Goal: Information Seeking & Learning: Understand process/instructions

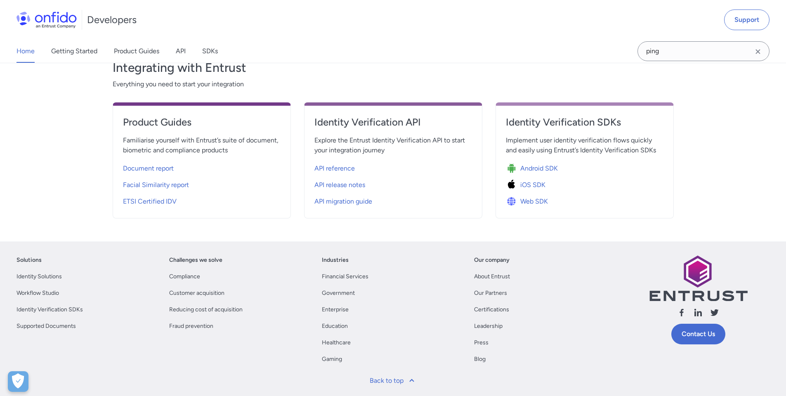
scroll to position [228, 0]
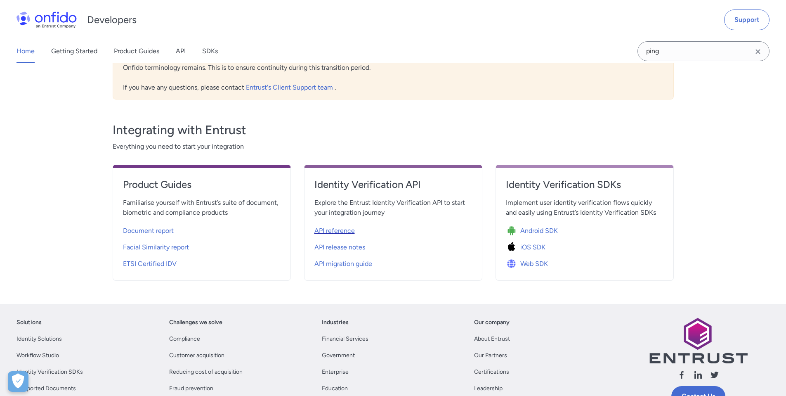
click at [344, 231] on span "API reference" at bounding box center [334, 231] width 40 height 10
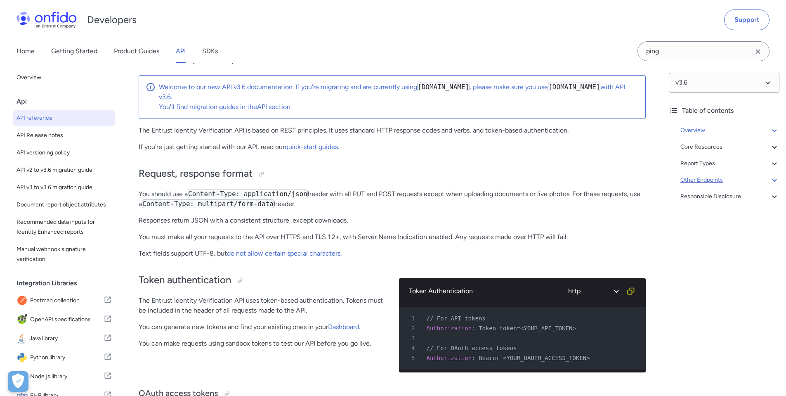
click at [770, 181] on icon at bounding box center [774, 180] width 10 height 10
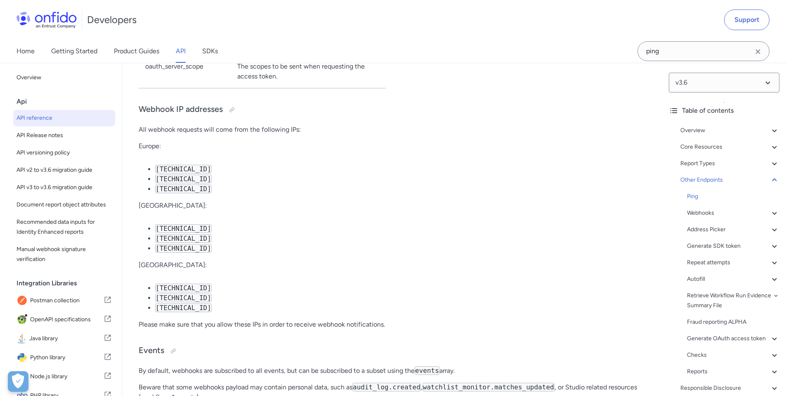
click at [706, 201] on div "Ping Webhooks - About webhooks - Webhook object - Webhook IP addresses - Events…" at bounding box center [733, 283] width 92 height 185
click at [690, 198] on div "Ping" at bounding box center [733, 196] width 92 height 10
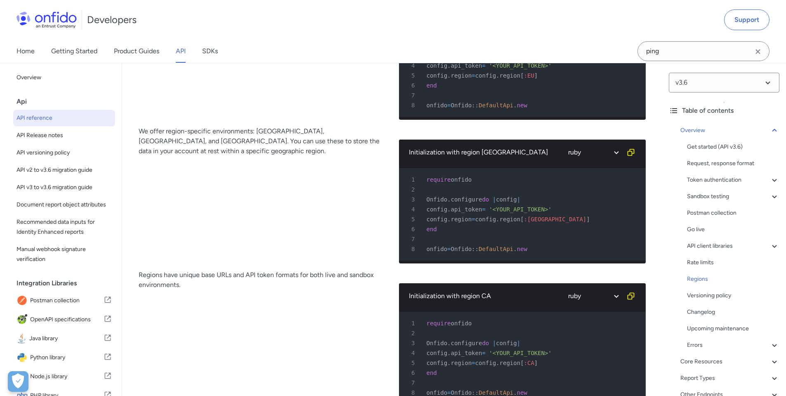
scroll to position [6188, 0]
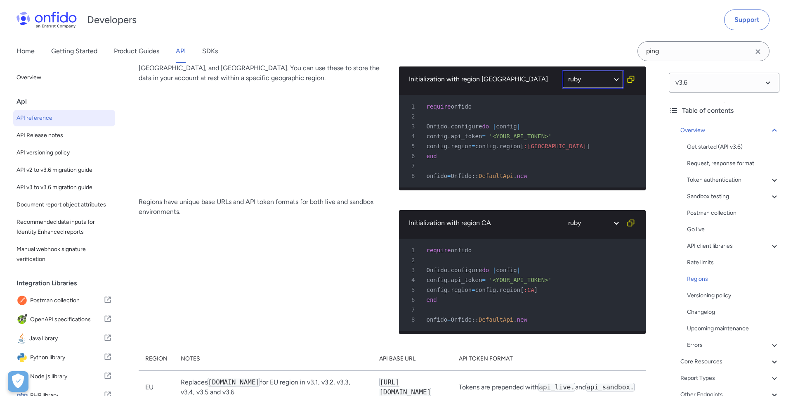
select select "java"
click at [562, 89] on select "ruby python php javascript java bash" at bounding box center [593, 79] width 62 height 19
select select "java"
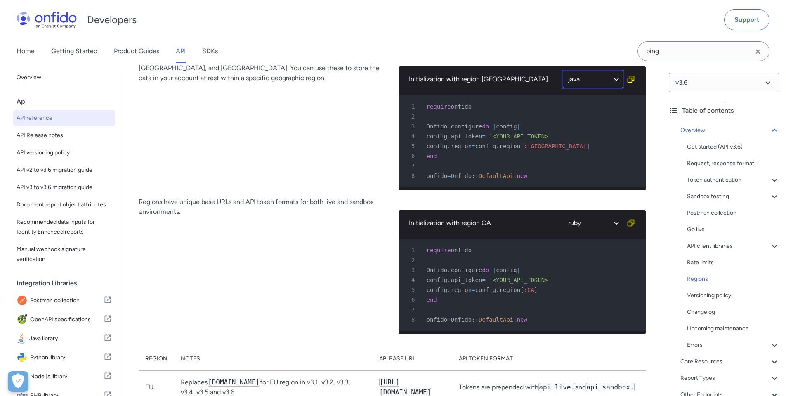
select select "java"
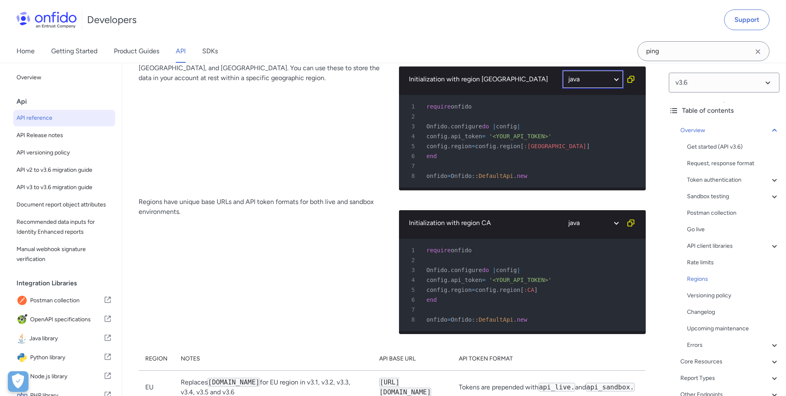
select select "java"
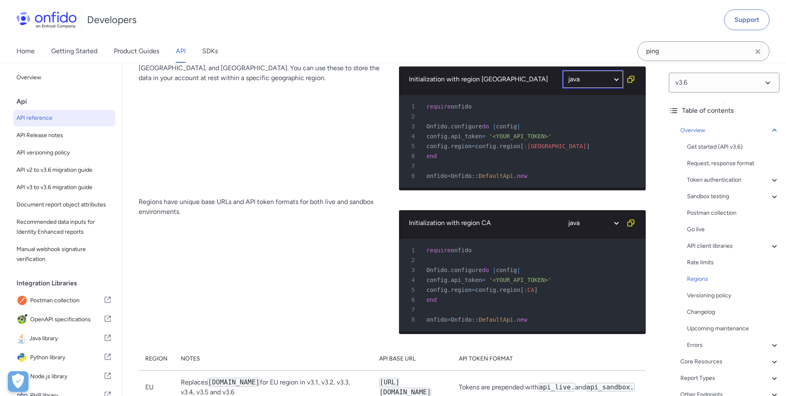
select select "java"
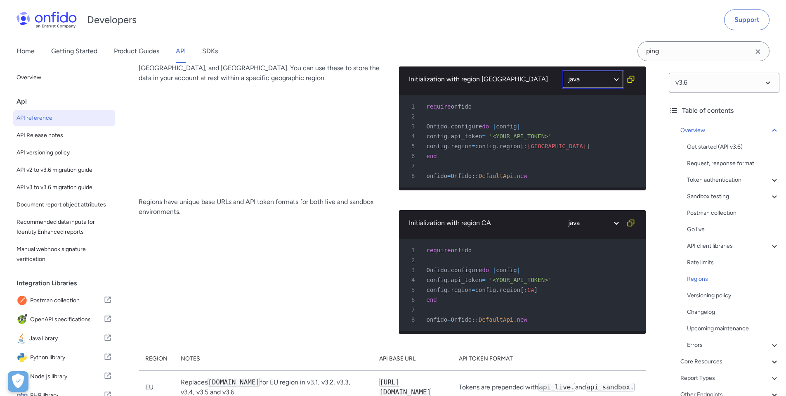
select select "java"
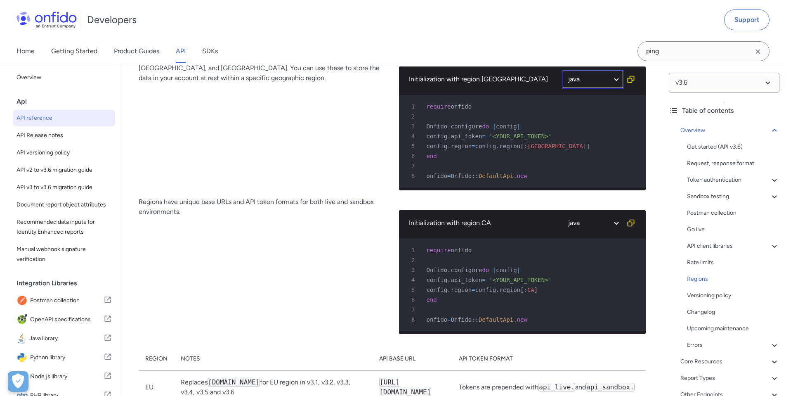
select select "java"
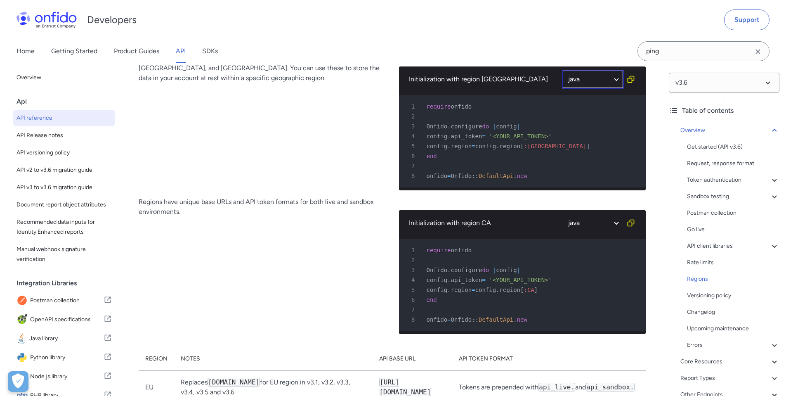
select select "java"
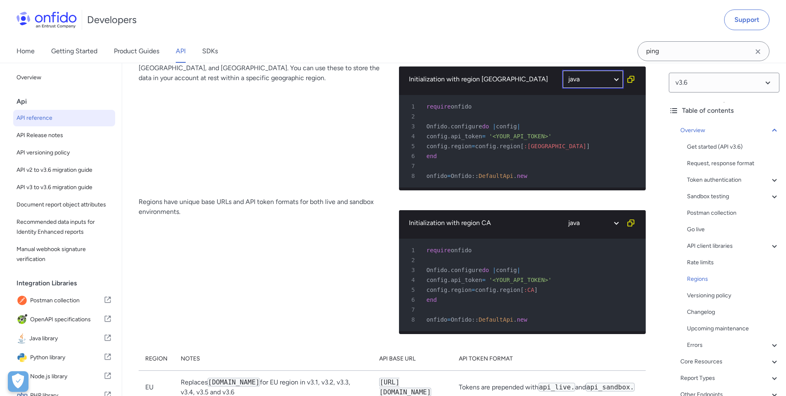
select select "java"
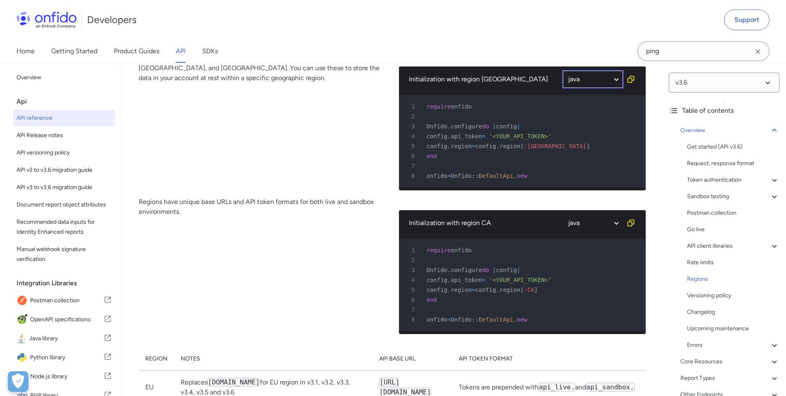
select select "java"
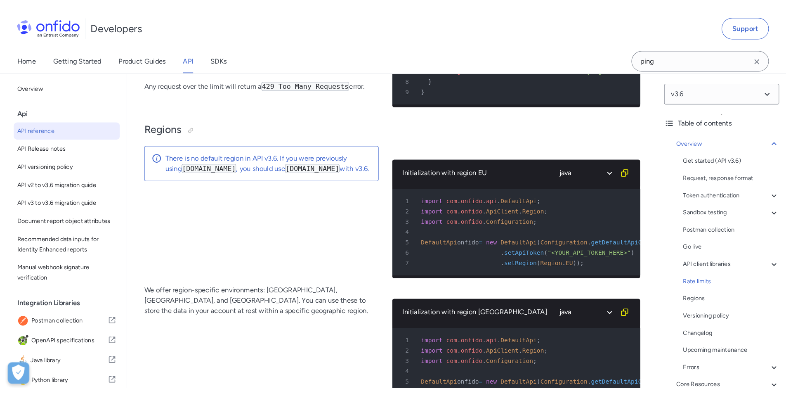
scroll to position [5945, 0]
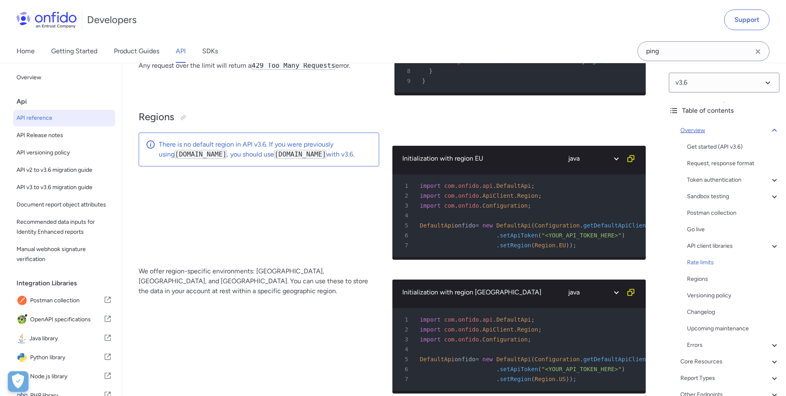
click at [769, 134] on icon at bounding box center [774, 130] width 10 height 10
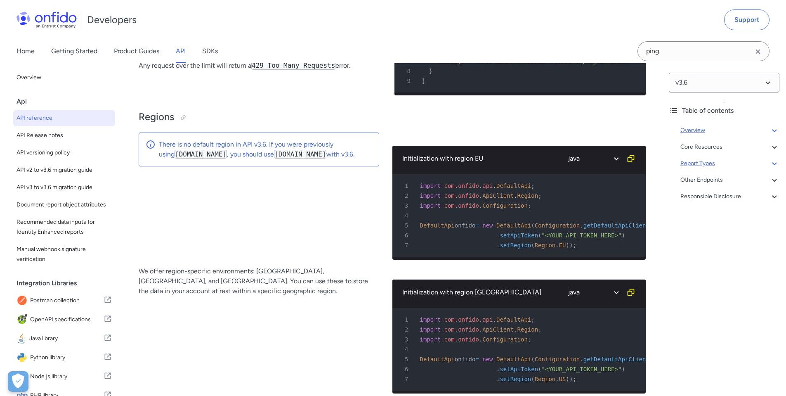
scroll to position [94, 0]
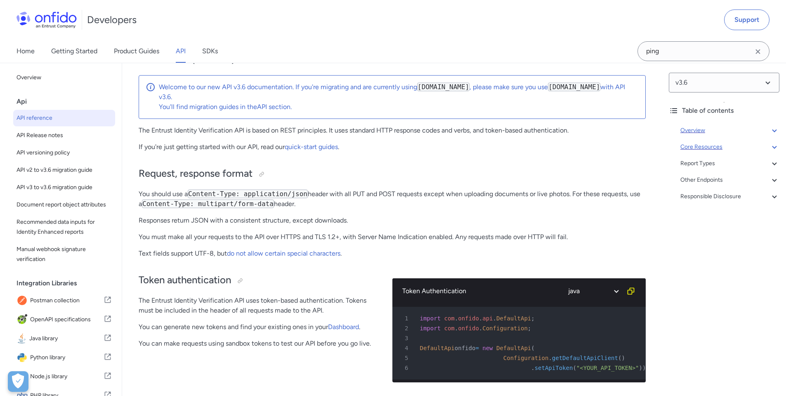
click at [769, 150] on icon at bounding box center [774, 147] width 10 height 10
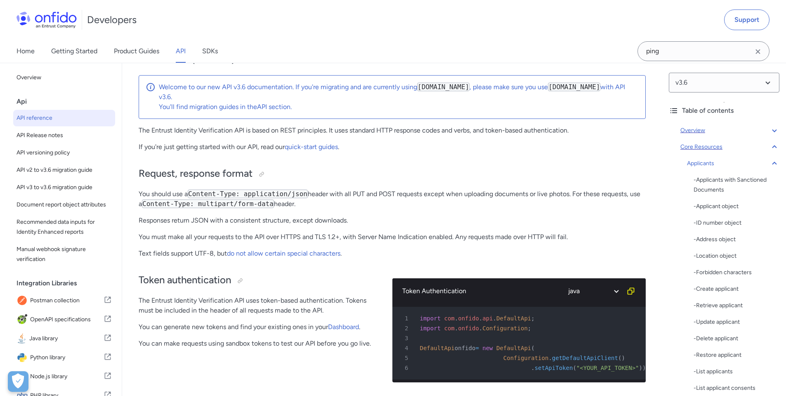
scroll to position [8148, 0]
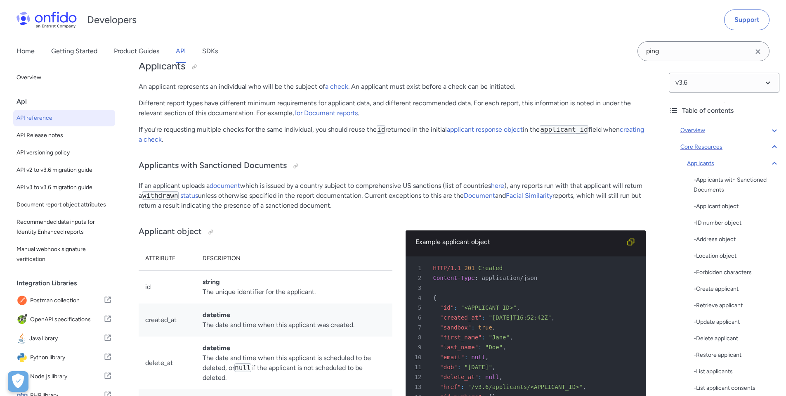
click at [769, 165] on icon at bounding box center [774, 163] width 10 height 10
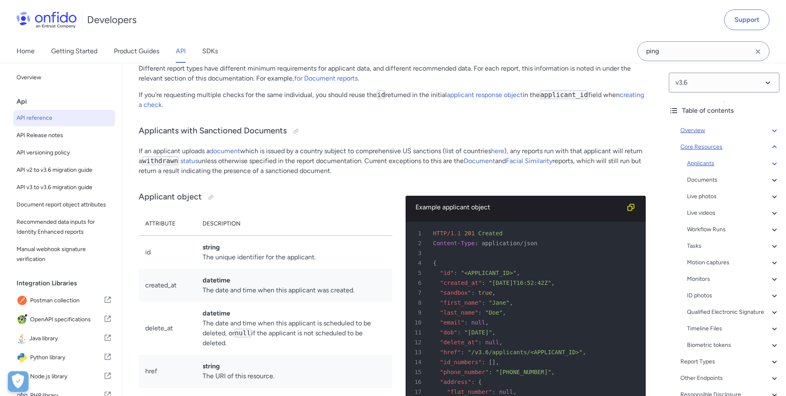
click at [770, 162] on icon at bounding box center [774, 163] width 10 height 10
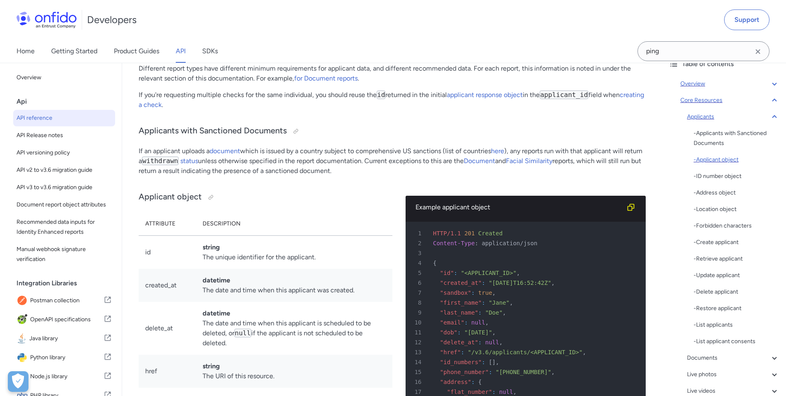
scroll to position [74, 0]
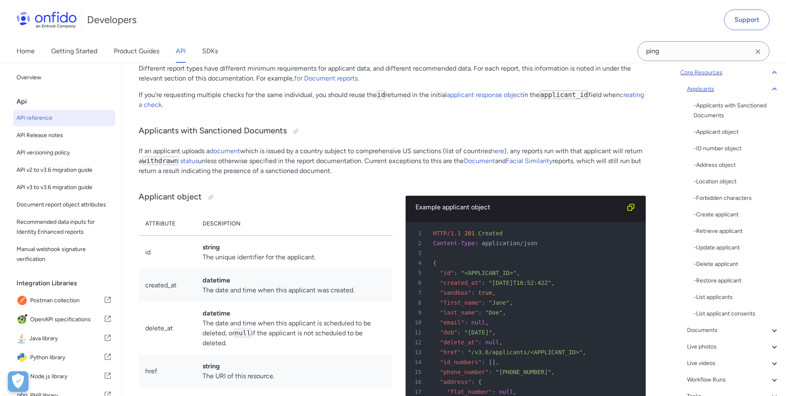
click at [769, 89] on icon at bounding box center [774, 89] width 10 height 10
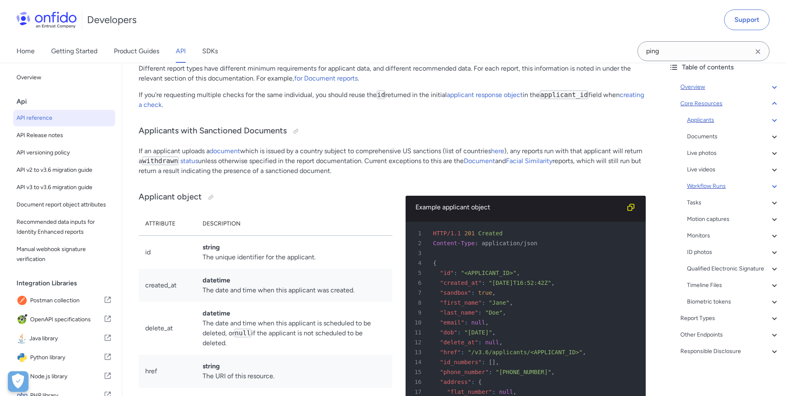
click at [770, 181] on icon at bounding box center [774, 186] width 10 height 10
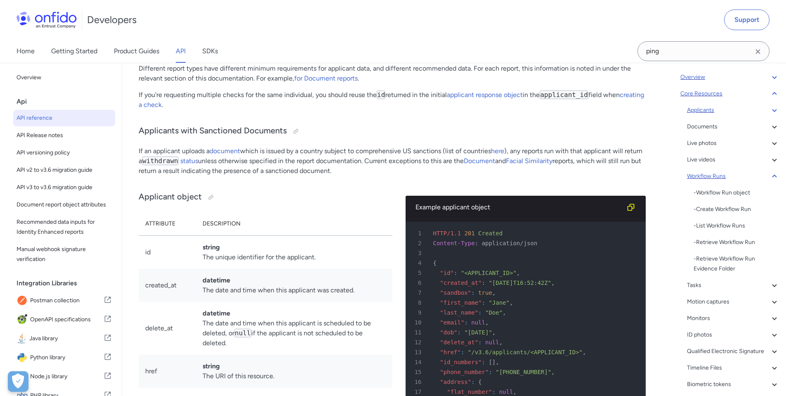
scroll to position [17892, 0]
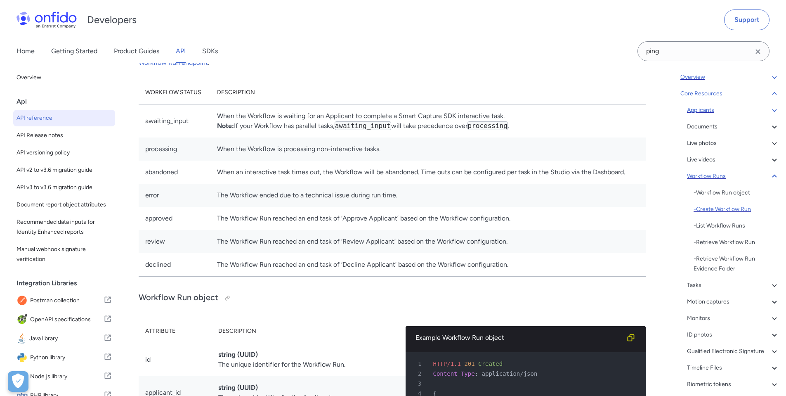
click at [744, 210] on div "- Create Workflow Run" at bounding box center [736, 209] width 86 height 10
